Goal: Task Accomplishment & Management: Manage account settings

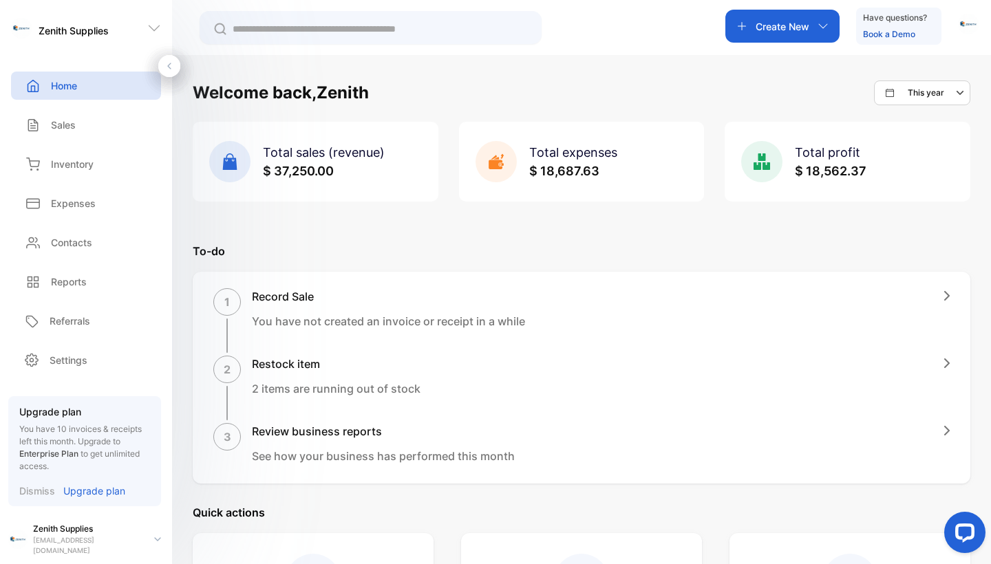
click at [370, 165] on p "$ 37,250.00" at bounding box center [324, 171] width 122 height 19
click at [59, 131] on p "Sales" at bounding box center [63, 125] width 25 height 14
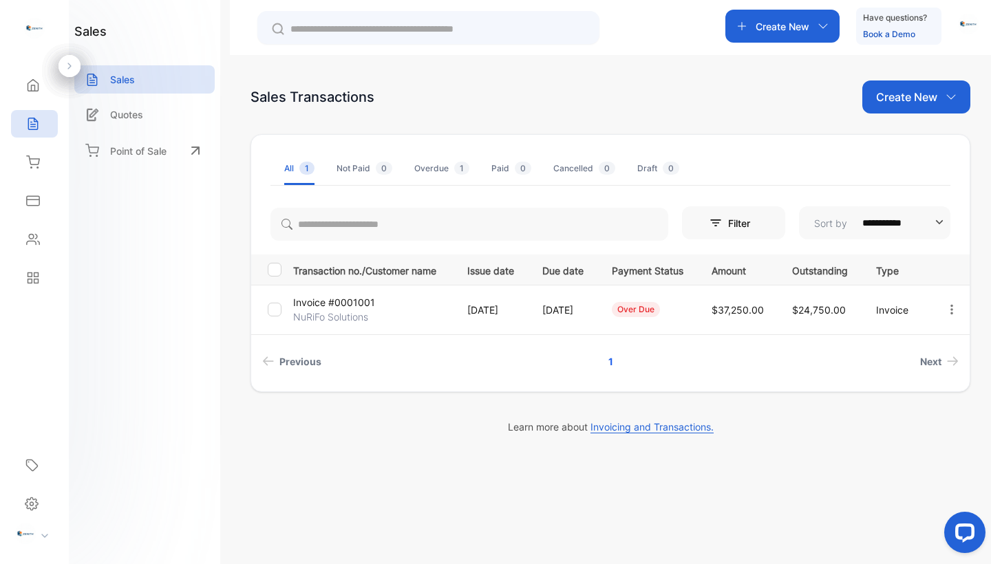
click at [385, 316] on td "Invoice #0001001 NuRiFo Solutions" at bounding box center [369, 310] width 163 height 50
click at [360, 306] on p "Invoice #0001001" at bounding box center [334, 302] width 82 height 14
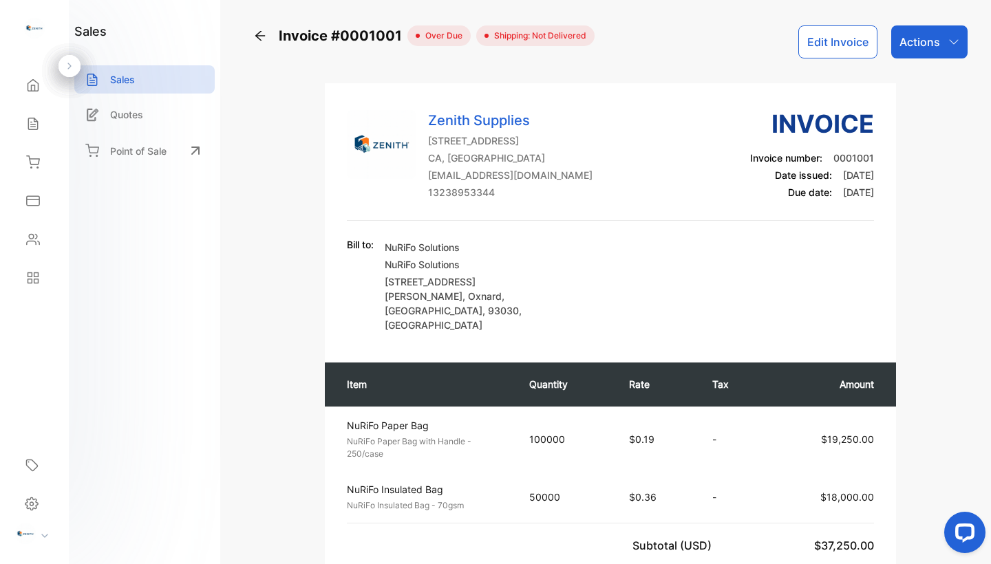
click at [919, 39] on p "Actions" at bounding box center [919, 42] width 41 height 17
click at [701, 266] on div "Bill to: NuRiFo Solutions NuRiFo Solutions [STREET_ADDRESS][PERSON_NAME]" at bounding box center [610, 284] width 527 height 95
click at [550, 407] on td "100000" at bounding box center [565, 439] width 100 height 65
click at [550, 432] on p "100000" at bounding box center [565, 439] width 72 height 14
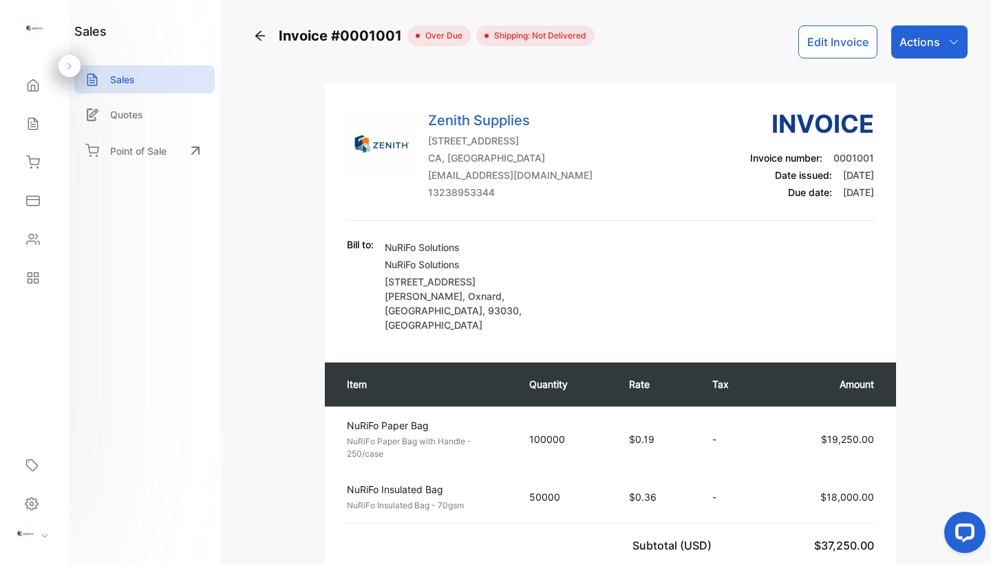
click at [568, 307] on div "Zenith Supplies [STREET_ADDRESS] [EMAIL_ADDRESS][DOMAIN_NAME] 13238953344 Invoi…" at bounding box center [610, 422] width 571 height 679
click at [921, 45] on p "Actions" at bounding box center [919, 42] width 41 height 17
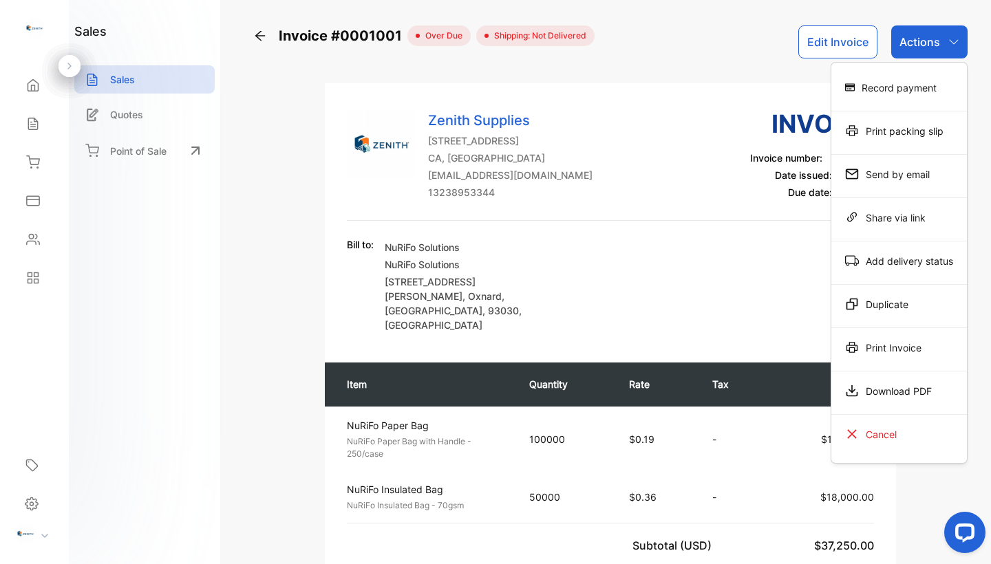
scroll to position [0, 0]
click at [895, 92] on div "Record payment" at bounding box center [899, 88] width 136 height 28
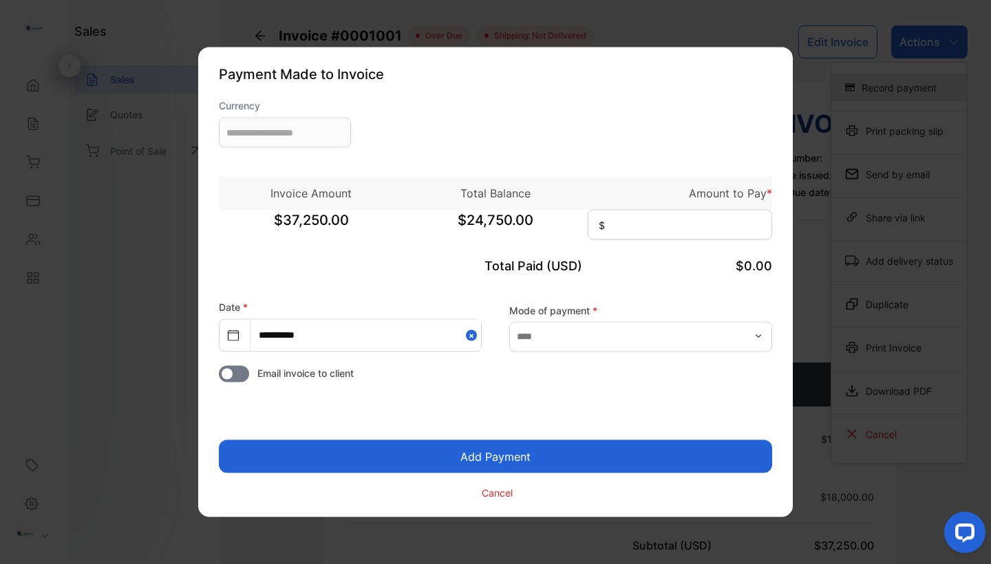
type input "**********"
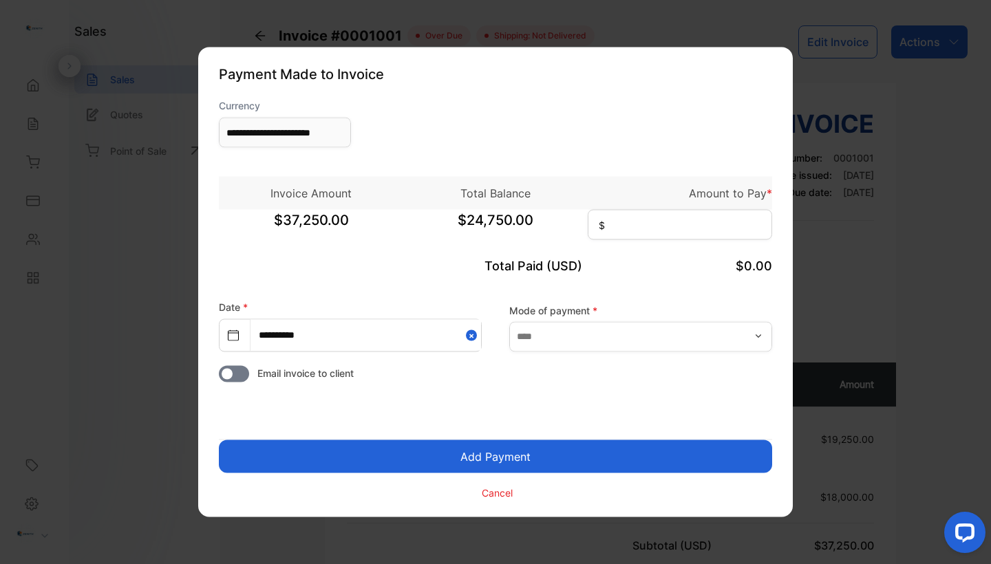
click at [507, 497] on p "Cancel" at bounding box center [497, 492] width 31 height 14
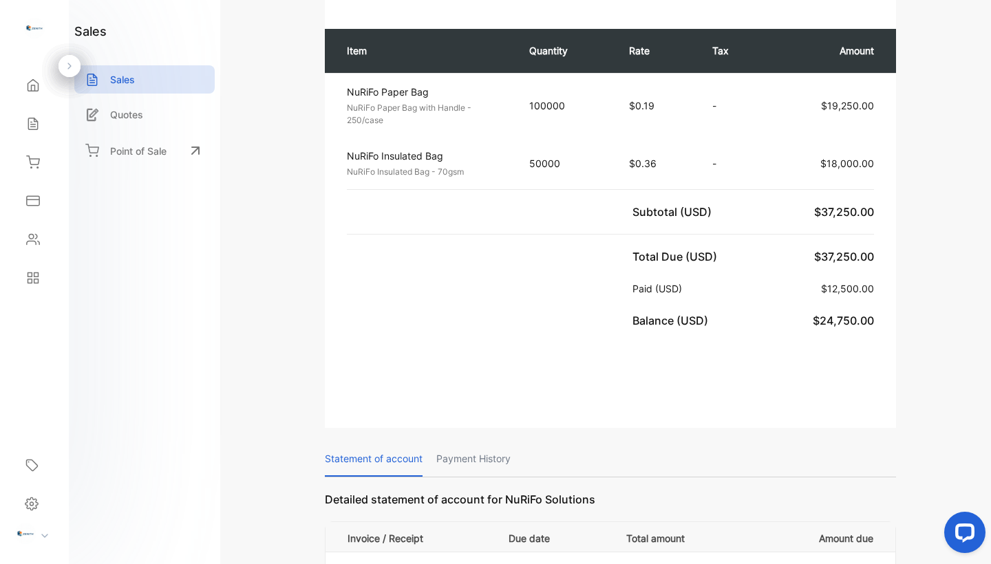
scroll to position [334, 0]
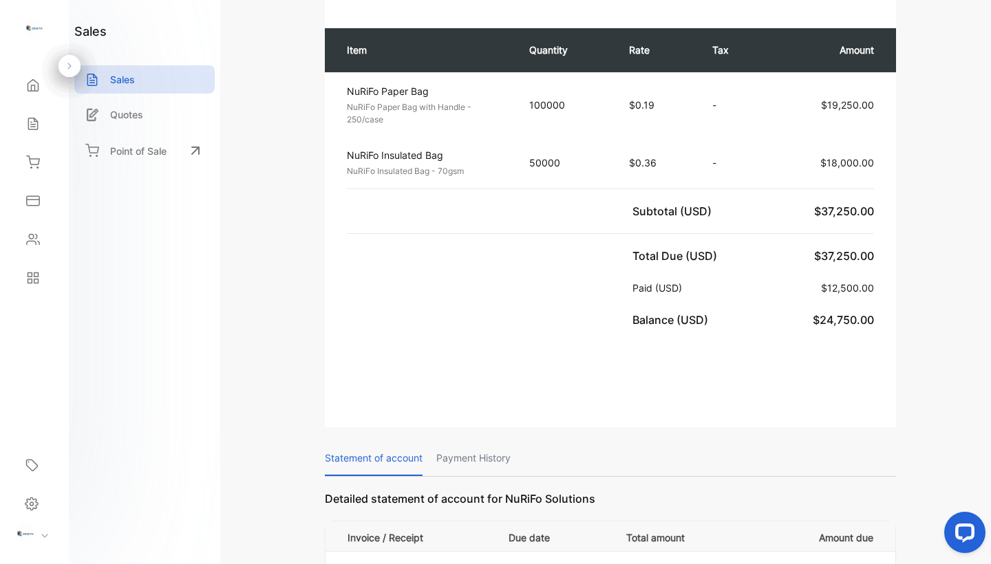
click at [487, 441] on p "Payment History" at bounding box center [473, 458] width 74 height 35
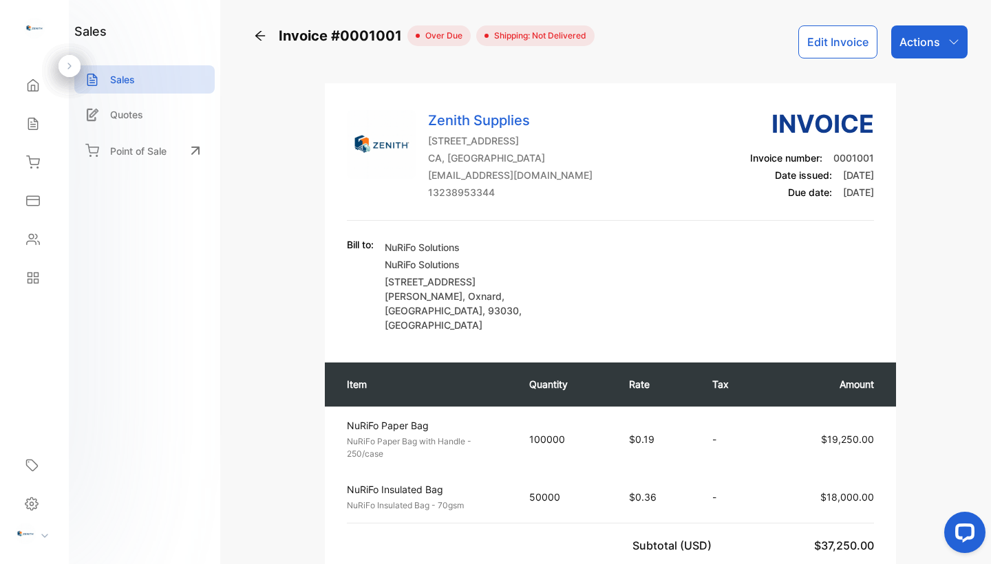
scroll to position [0, 0]
click at [233, 39] on div "Invoice #0001001 over due Shipping: Not Delivered Edit Invoice Actions Zenith S…" at bounding box center [610, 282] width 761 height 564
click at [278, 39] on div "Invoice #0001001" at bounding box center [330, 35] width 154 height 21
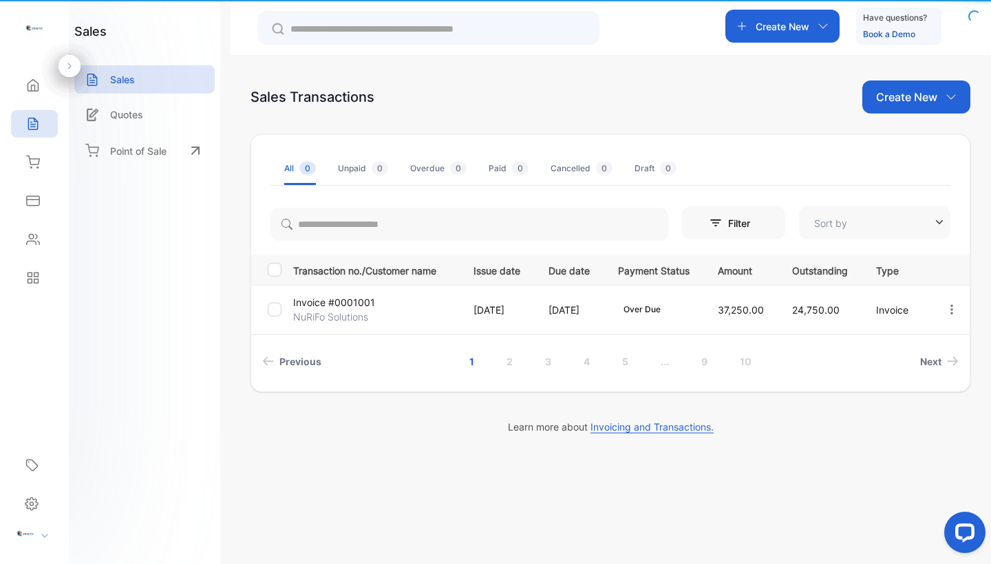
type input "**********"
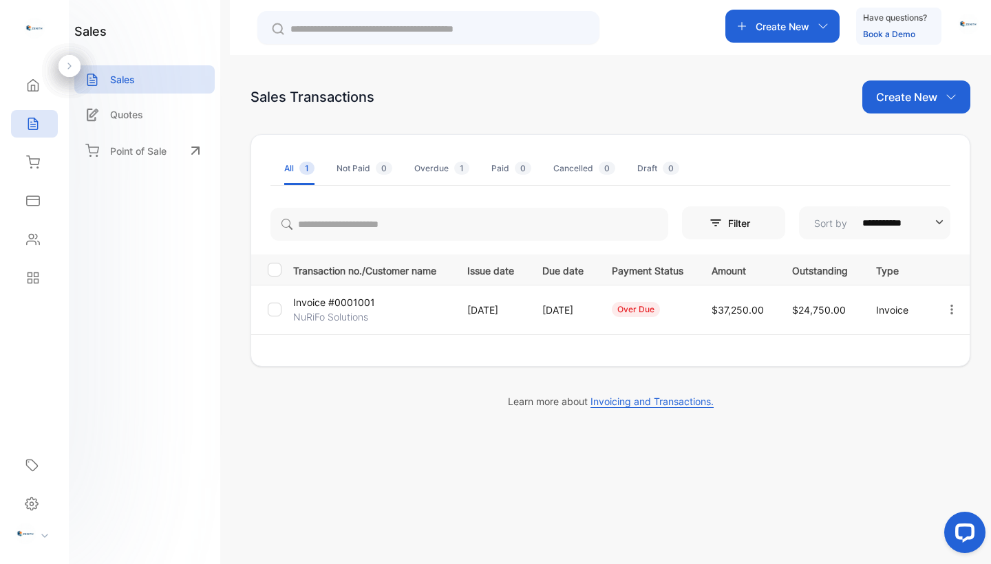
click at [263, 36] on div at bounding box center [428, 27] width 342 height 33
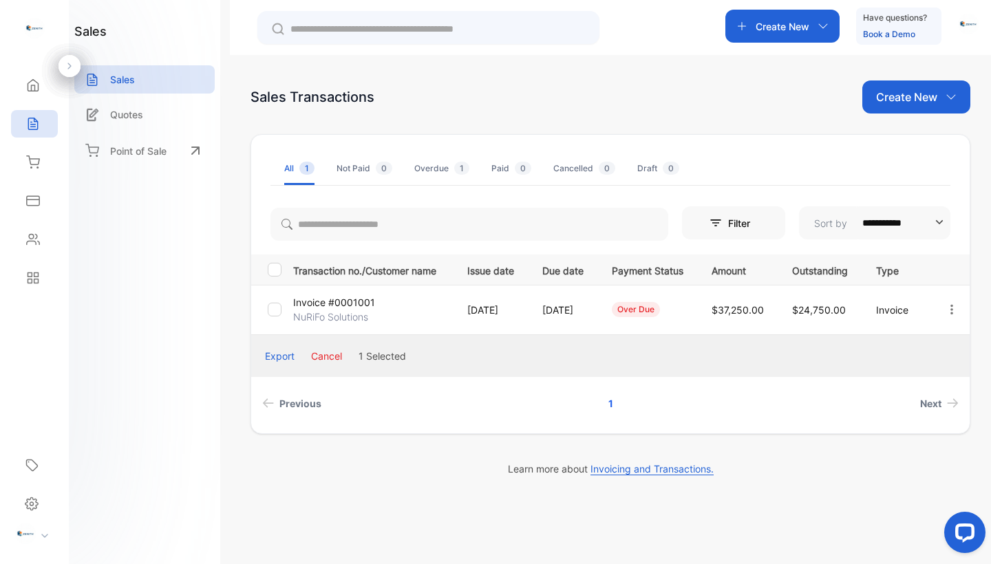
click at [939, 108] on div "Create New" at bounding box center [916, 97] width 108 height 33
click at [717, 114] on div "**********" at bounding box center [610, 279] width 720 height 396
click at [436, 169] on div "Overdue 1" at bounding box center [441, 168] width 55 height 12
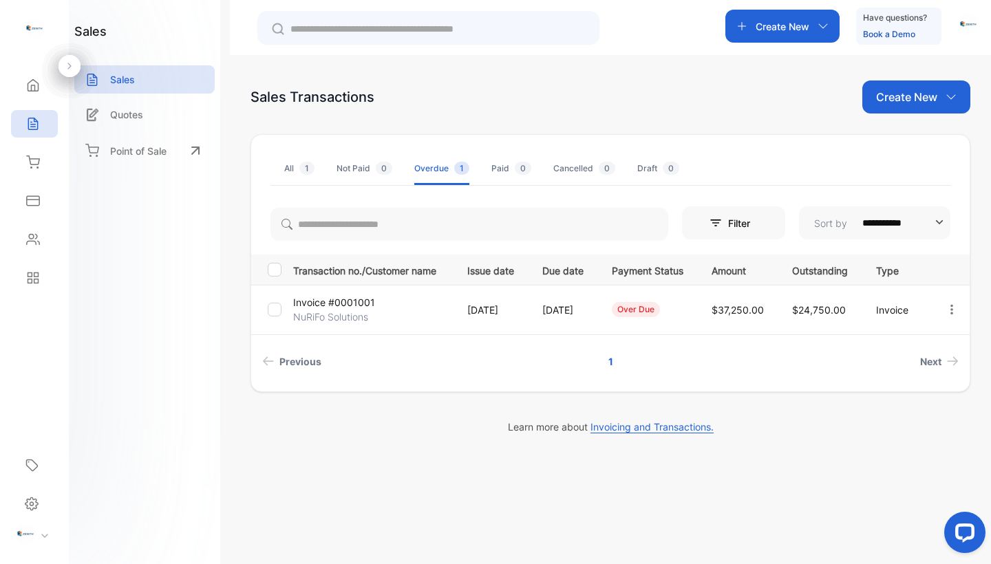
click at [510, 318] on td "[DATE]" at bounding box center [488, 310] width 75 height 50
click at [584, 303] on p "[DATE]" at bounding box center [562, 310] width 41 height 14
click at [306, 307] on p "Invoice #0001001" at bounding box center [334, 302] width 82 height 14
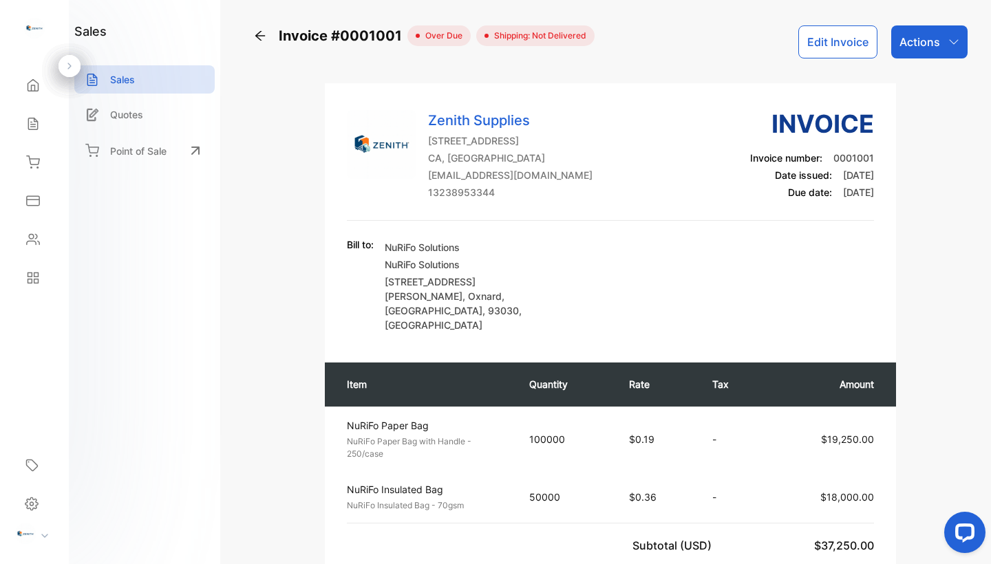
click at [464, 39] on div "over due" at bounding box center [438, 35] width 63 height 21
click at [509, 37] on span "Shipping: Not Delivered" at bounding box center [538, 36] width 98 height 12
click at [902, 63] on div "Invoice #0001001 over due Shipping: Not Delivered Edit Invoice Actions Zenith S…" at bounding box center [610, 557] width 720 height 1064
click at [902, 61] on div "Invoice #0001001 over due Shipping: Not Delivered Edit Invoice Actions Zenith S…" at bounding box center [610, 557] width 720 height 1064
click at [904, 55] on div "Actions" at bounding box center [929, 41] width 76 height 33
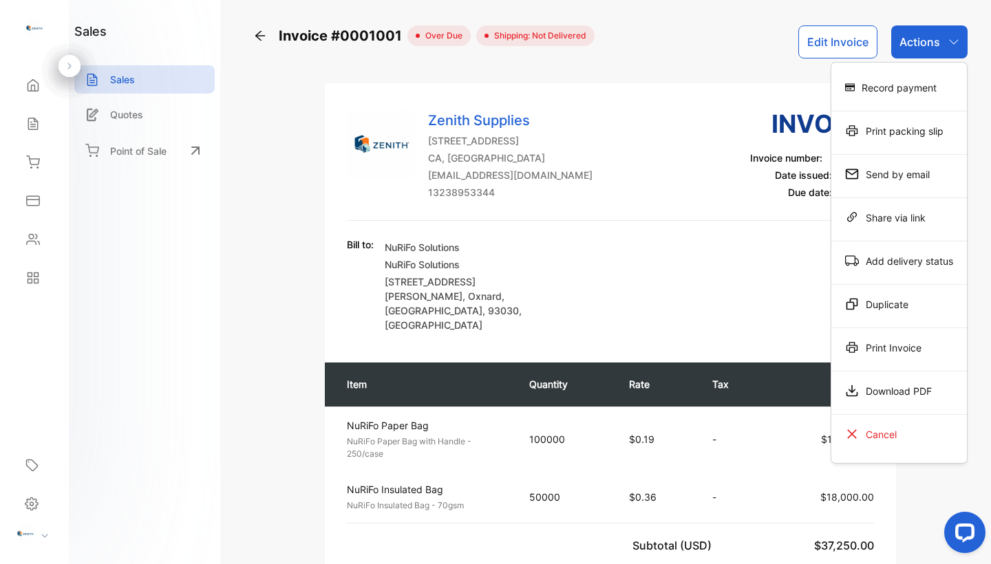
click at [715, 178] on div "Zenith Supplies [STREET_ADDRESS] [EMAIL_ADDRESS][DOMAIN_NAME] 13238953344 Invoi…" at bounding box center [610, 163] width 527 height 116
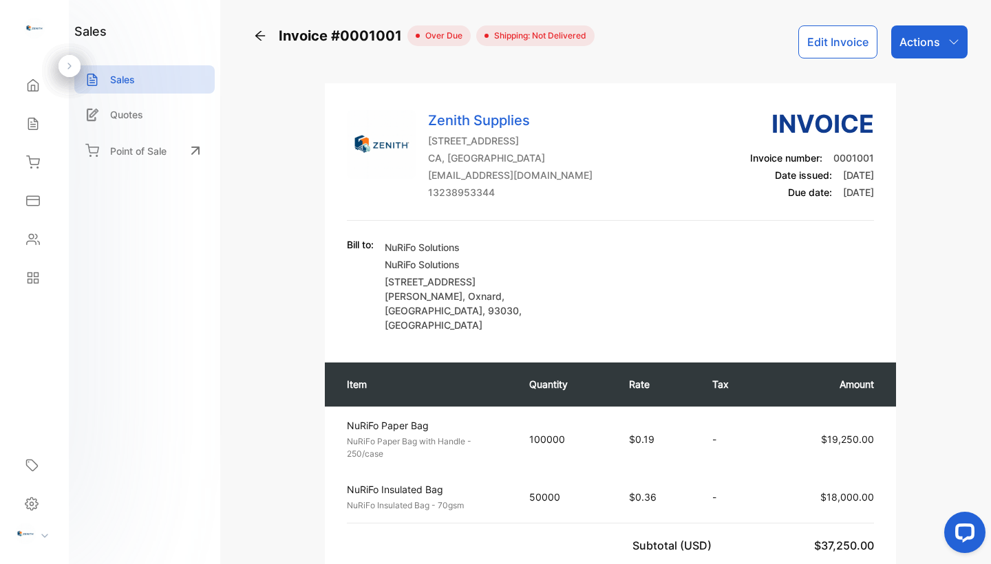
click at [171, 131] on div "Quotes" at bounding box center [144, 117] width 140 height 35
click at [168, 127] on div "Quotes" at bounding box center [144, 114] width 140 height 28
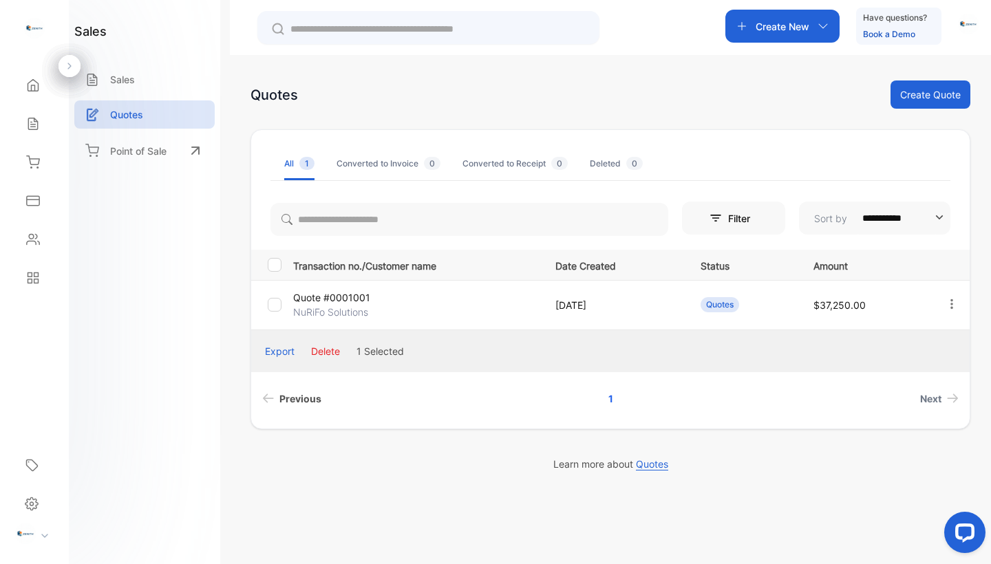
click at [268, 401] on icon "Previous page" at bounding box center [268, 399] width 12 height 10
click at [836, 32] on div "Create New" at bounding box center [782, 26] width 114 height 33
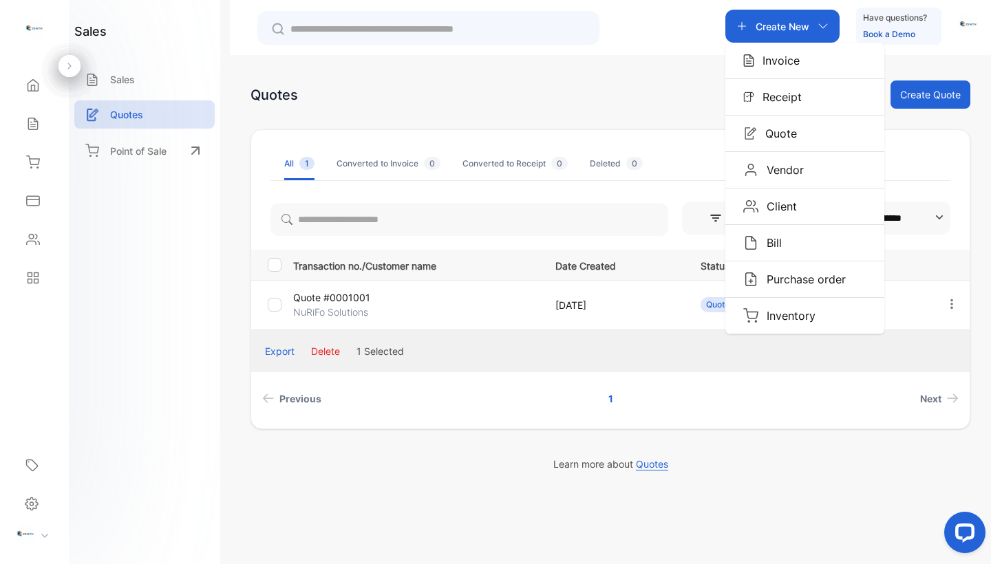
click at [637, 81] on div "Quotes Create Quote" at bounding box center [610, 95] width 720 height 28
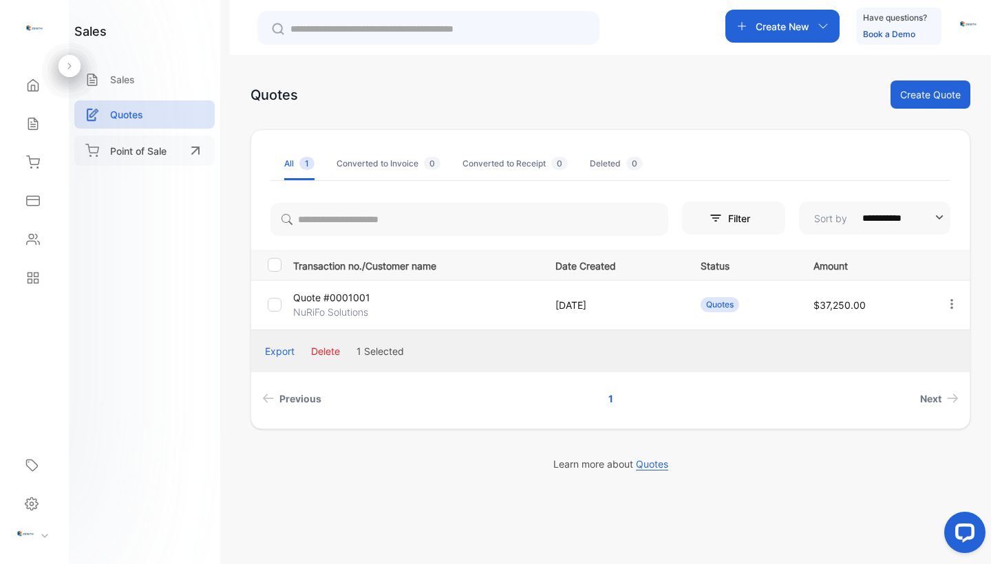
click at [155, 149] on p "Point of Sale" at bounding box center [138, 151] width 56 height 14
click at [604, 94] on div "Quotes Create Quote" at bounding box center [610, 95] width 720 height 28
